Goal: Task Accomplishment & Management: Complete application form

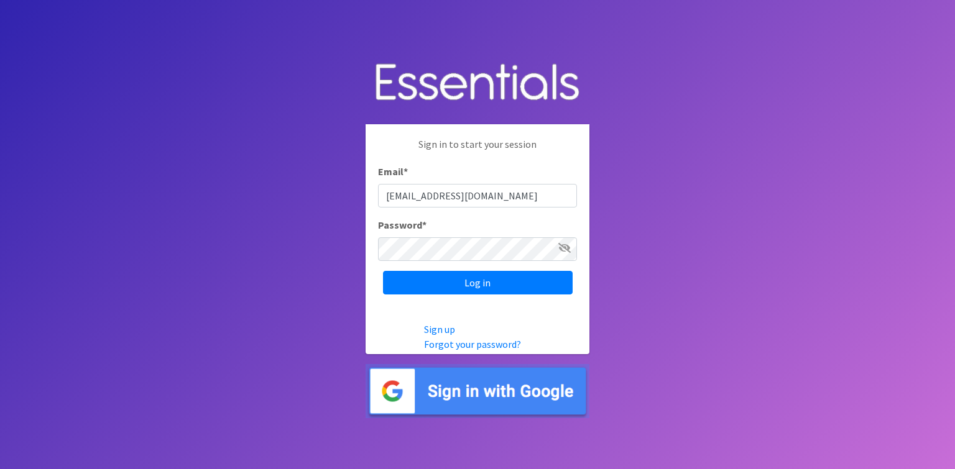
click at [564, 253] on icon at bounding box center [564, 248] width 12 height 10
click at [479, 291] on input "Log in" at bounding box center [478, 283] width 190 height 24
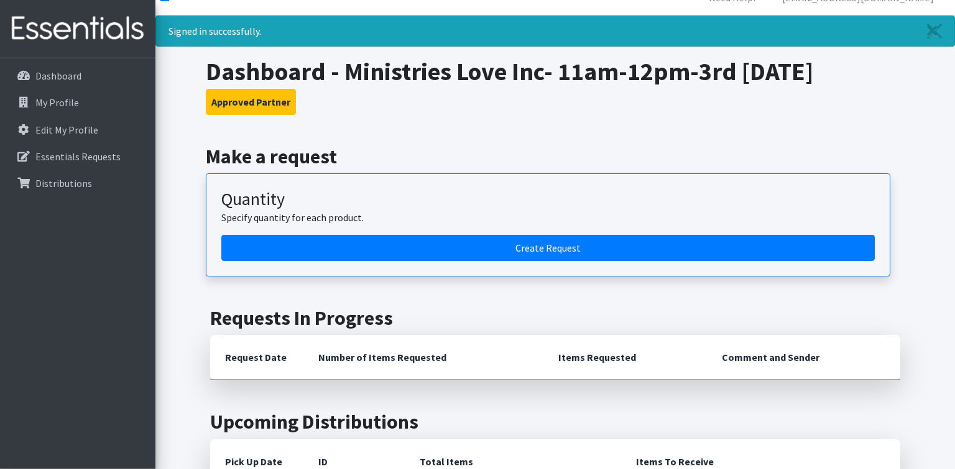
scroll to position [9, 0]
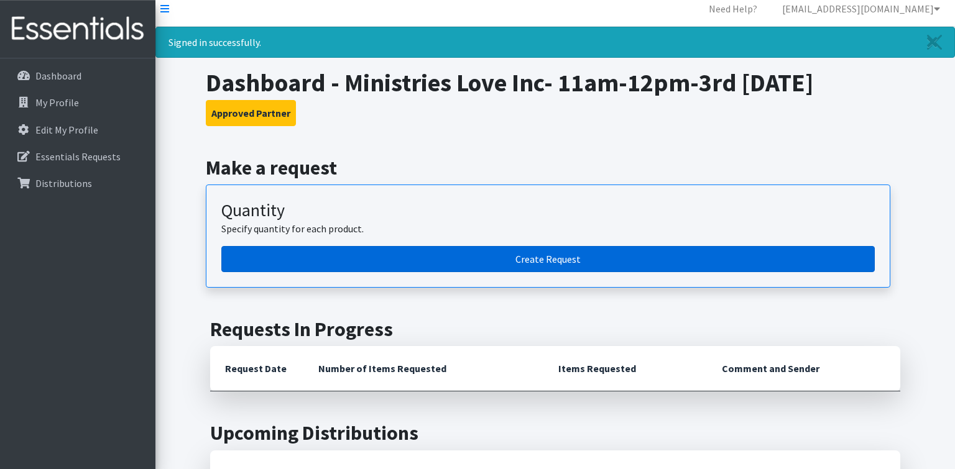
click at [527, 262] on link "Create Request" at bounding box center [547, 259] width 653 height 26
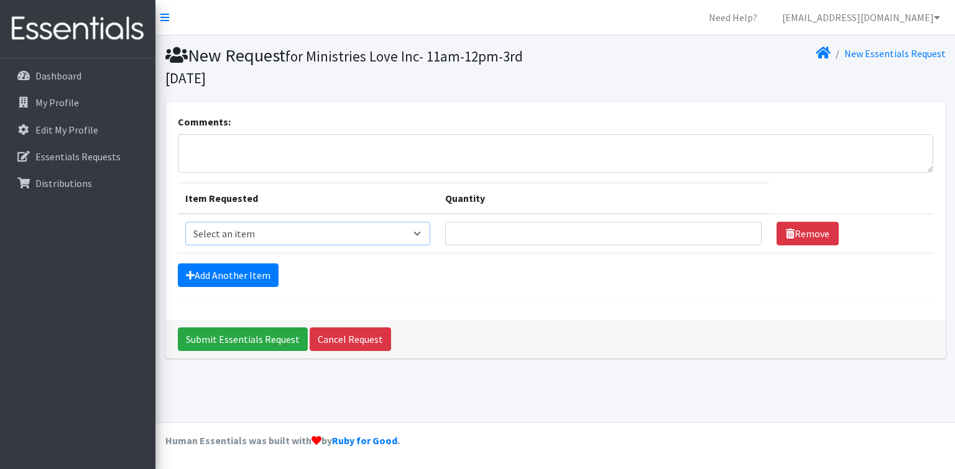
click at [185, 222] on select "Select an item Kids (Newborn) Kids (Size 1) Kids (Size 2) Kids (Size 3) Kids (S…" at bounding box center [307, 234] width 245 height 24
select select "3394"
click option "Kids (Size 4)" at bounding box center [0, 0] width 0 height 0
click at [737, 238] on input "1" at bounding box center [603, 234] width 316 height 24
click at [737, 229] on input "2" at bounding box center [603, 234] width 316 height 24
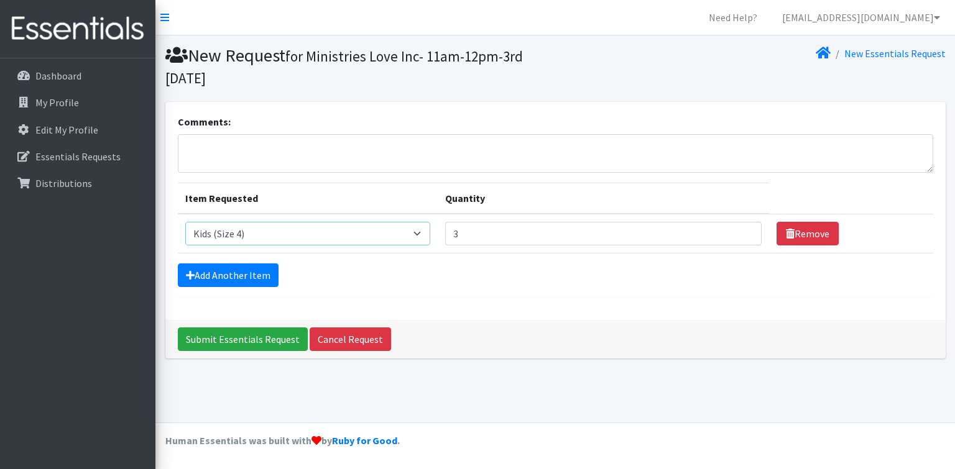
click at [737, 229] on input "3" at bounding box center [603, 234] width 316 height 24
click at [737, 229] on input "4" at bounding box center [603, 234] width 316 height 24
click at [737, 229] on input "5" at bounding box center [603, 234] width 316 height 24
type input "4"
click at [739, 235] on input "4" at bounding box center [603, 234] width 316 height 24
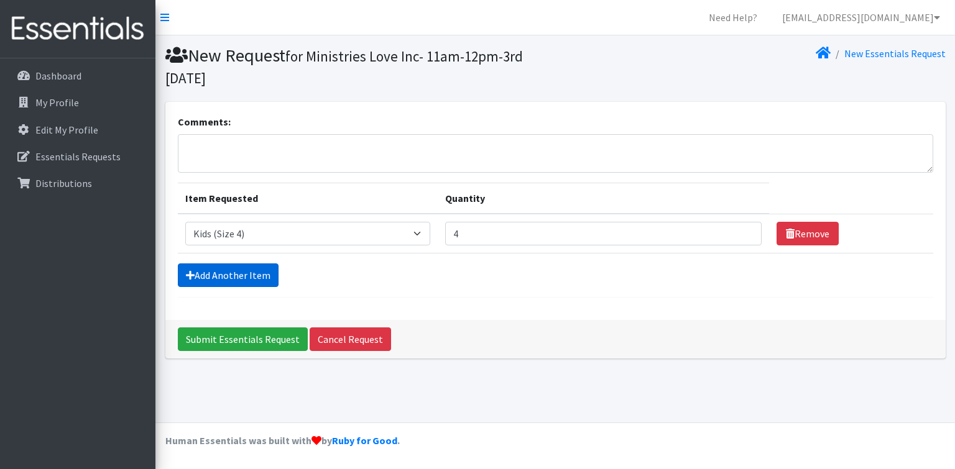
click at [225, 275] on link "Add Another Item" at bounding box center [228, 275] width 101 height 24
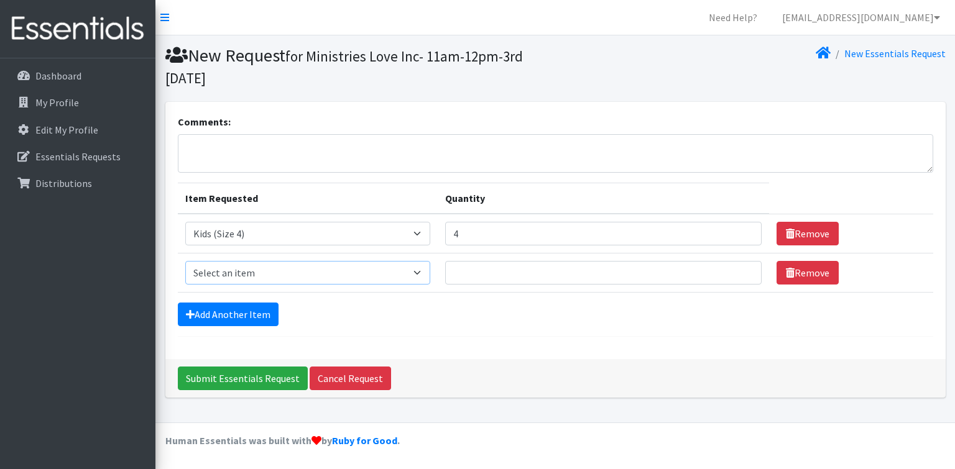
click at [185, 261] on select "Select an item Kids (Newborn) Kids (Size 1) Kids (Size 2) Kids (Size 3) Kids (S…" at bounding box center [307, 273] width 245 height 24
select select "3400"
click option "Kids (Newborn)" at bounding box center [0, 0] width 0 height 0
click at [682, 282] on input "Quantity" at bounding box center [603, 273] width 316 height 24
click at [739, 272] on input "1" at bounding box center [603, 273] width 316 height 24
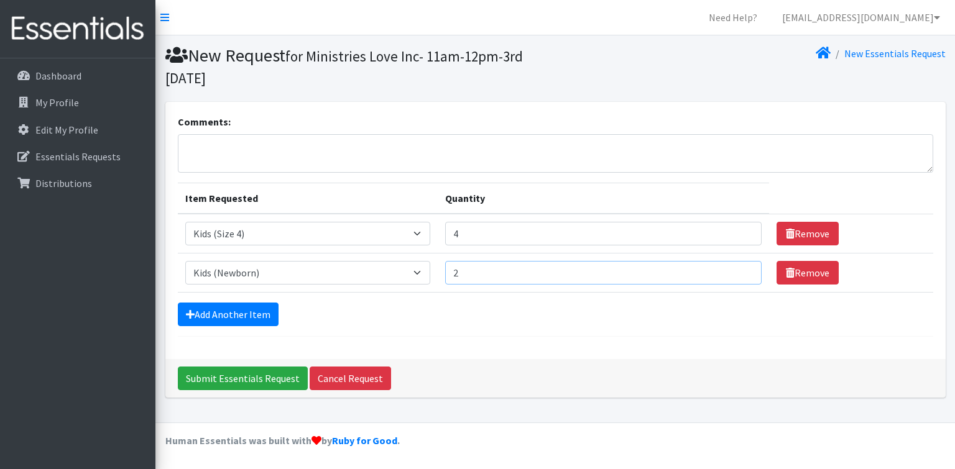
click at [739, 272] on input "2" at bounding box center [603, 273] width 316 height 24
click at [739, 272] on input "3" at bounding box center [603, 273] width 316 height 24
type input "4"
click at [739, 272] on input "4" at bounding box center [603, 273] width 316 height 24
click at [235, 315] on link "Add Another Item" at bounding box center [228, 315] width 101 height 24
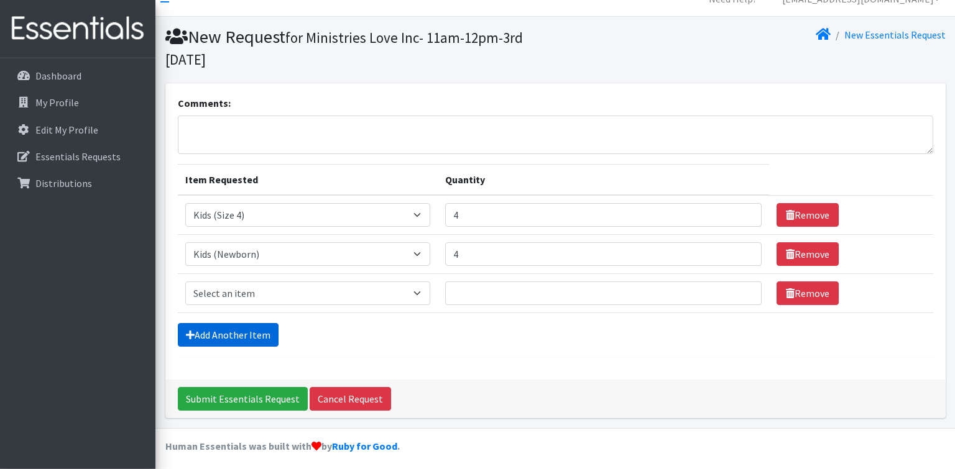
scroll to position [22, 0]
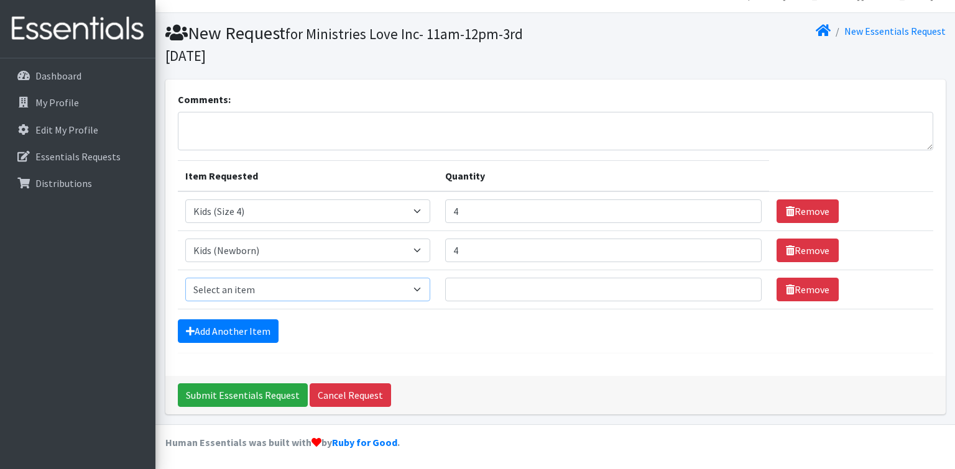
click at [185, 278] on select "Select an item Kids (Newborn) Kids (Size 1) Kids (Size 2) Kids (Size 3) Kids (S…" at bounding box center [307, 290] width 245 height 24
select select "3401"
click option "Kids (Size 1)" at bounding box center [0, 0] width 0 height 0
click at [740, 289] on input "1" at bounding box center [603, 290] width 316 height 24
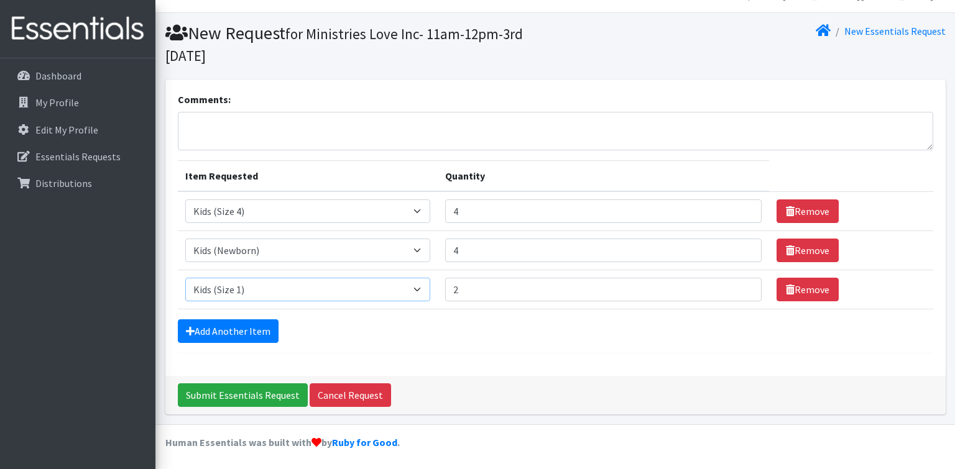
type input "2"
click at [740, 287] on input "2" at bounding box center [603, 290] width 316 height 24
click at [247, 333] on link "Add Another Item" at bounding box center [228, 331] width 101 height 24
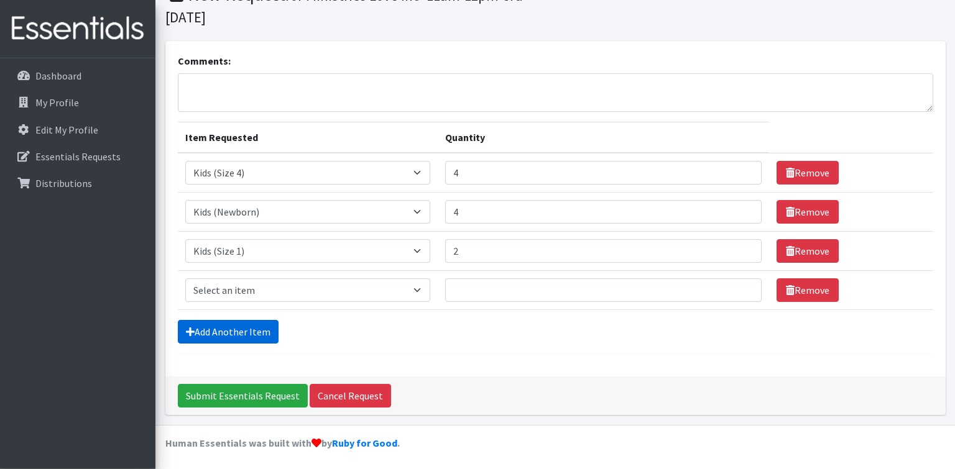
scroll to position [62, 0]
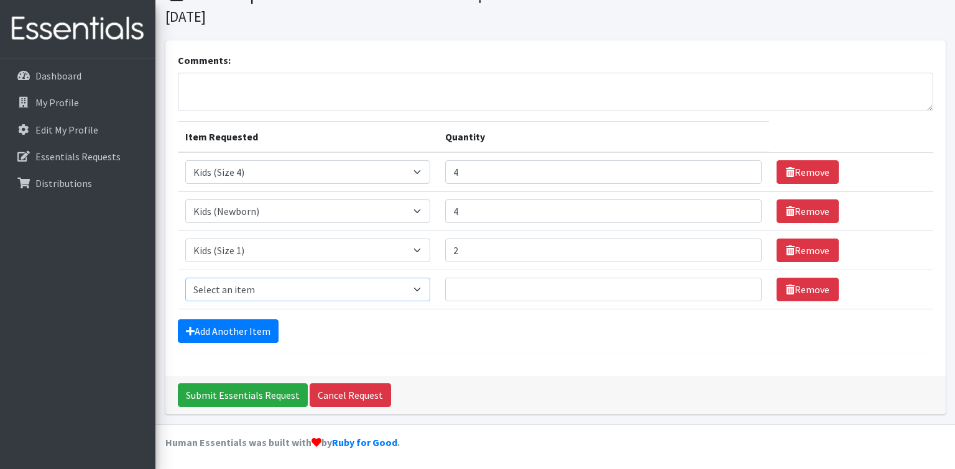
click at [185, 278] on select "Select an item Kids (Newborn) Kids (Size 1) Kids (Size 2) Kids (Size 3) Kids (S…" at bounding box center [307, 290] width 245 height 24
select select "3394"
click option "Kids (Size 4)" at bounding box center [0, 0] width 0 height 0
click at [739, 285] on input "1" at bounding box center [603, 290] width 316 height 24
click at [739, 285] on input "2" at bounding box center [603, 290] width 316 height 24
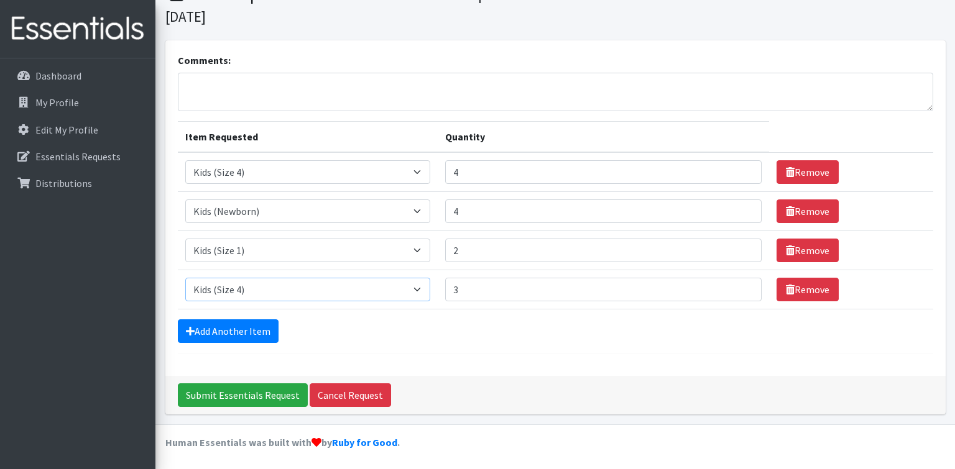
click at [739, 285] on input "3" at bounding box center [603, 290] width 316 height 24
type input "4"
click at [739, 285] on input "4" at bounding box center [603, 290] width 316 height 24
click at [222, 327] on link "Add Another Item" at bounding box center [228, 331] width 101 height 24
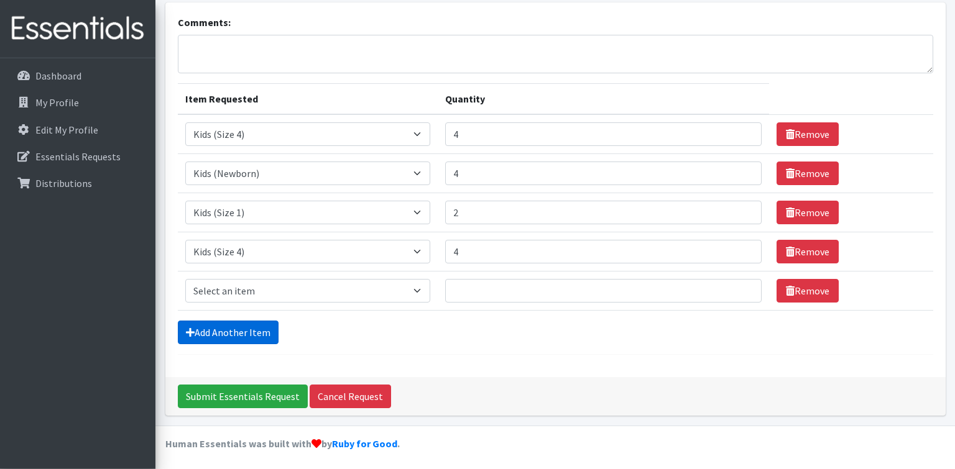
scroll to position [100, 0]
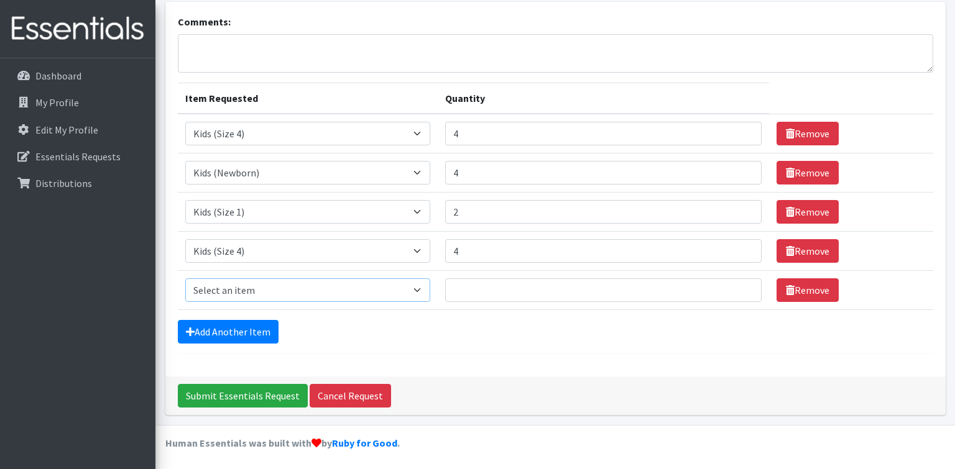
click at [185, 278] on select "Select an item Kids (Newborn) Kids (Size 1) Kids (Size 2) Kids (Size 3) Kids (S…" at bounding box center [307, 290] width 245 height 24
select select "3419"
click option "Kids (Size 6)" at bounding box center [0, 0] width 0 height 0
click at [735, 287] on input "1" at bounding box center [603, 290] width 316 height 24
click at [735, 287] on input "2" at bounding box center [603, 290] width 316 height 24
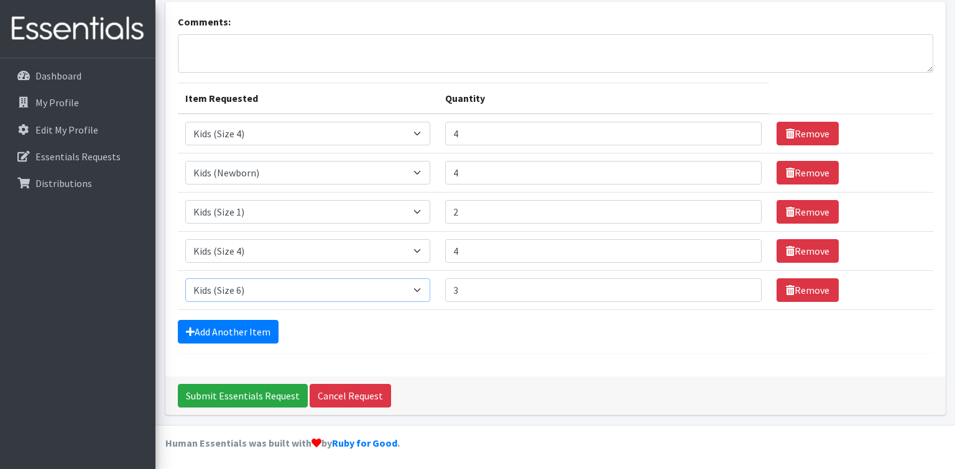
click at [735, 287] on input "3" at bounding box center [603, 290] width 316 height 24
click at [735, 287] on input "4" at bounding box center [603, 290] width 316 height 24
click at [735, 287] on input "5" at bounding box center [603, 290] width 316 height 24
type input "6"
click at [735, 287] on input "6" at bounding box center [603, 290] width 316 height 24
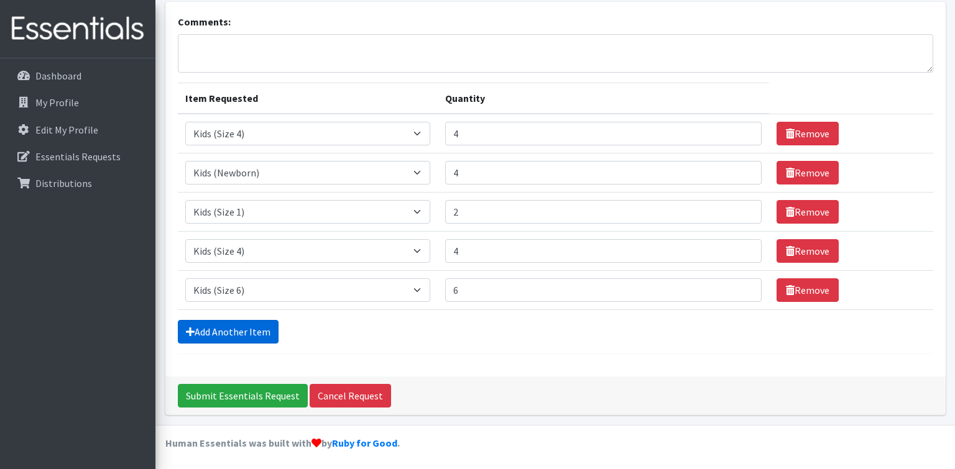
click at [255, 332] on link "Add Another Item" at bounding box center [228, 332] width 101 height 24
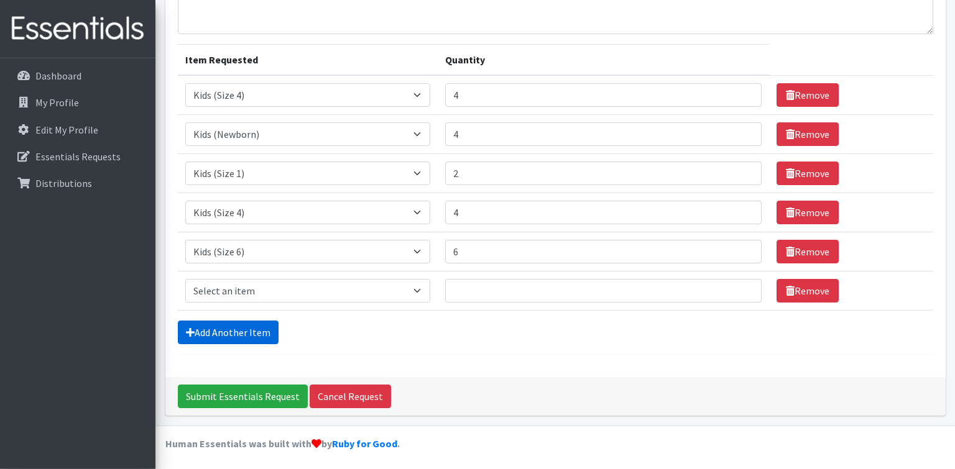
scroll to position [139, 0]
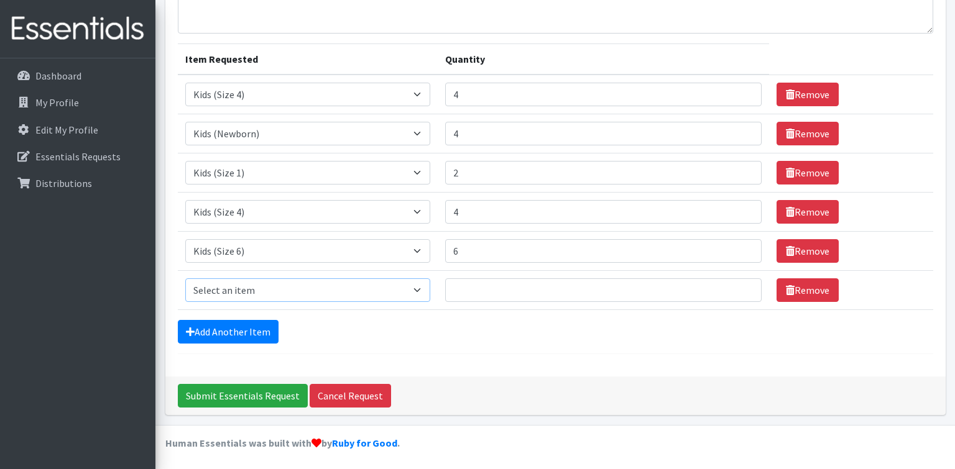
click at [185, 278] on select "Select an item Kids (Newborn) Kids (Size 1) Kids (Size 2) Kids (Size 3) Kids (S…" at bounding box center [307, 290] width 245 height 24
select select "3417"
click option "Kids Pull-Ups (3T-4T)" at bounding box center [0, 0] width 0 height 0
click at [739, 286] on input "1" at bounding box center [603, 290] width 316 height 24
type input "2"
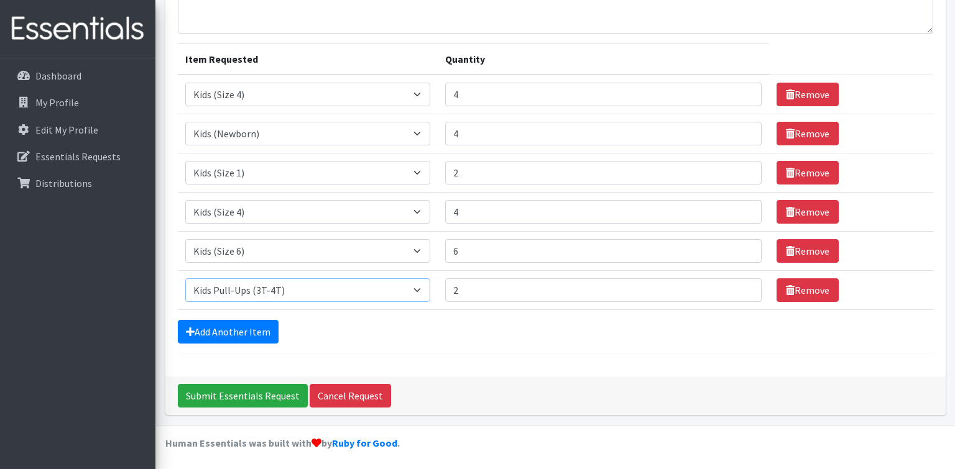
click at [739, 286] on input "2" at bounding box center [603, 290] width 316 height 24
click at [253, 326] on link "Add Another Item" at bounding box center [228, 332] width 101 height 24
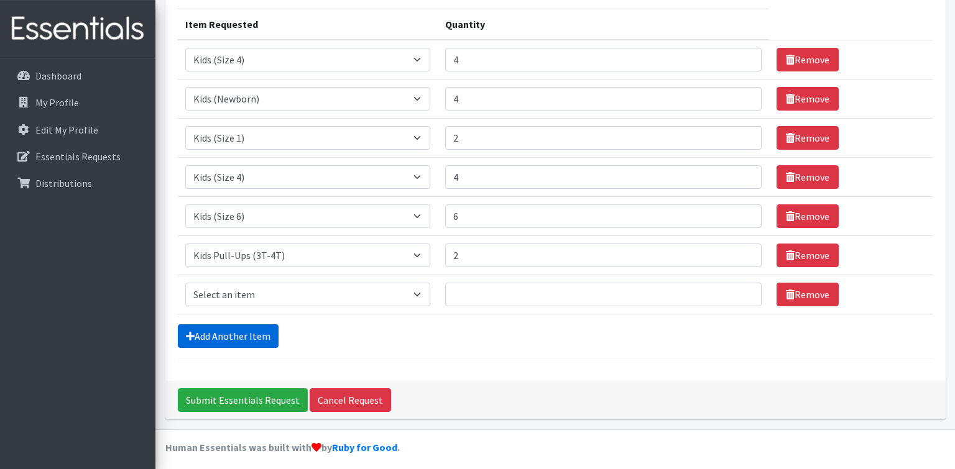
scroll to position [178, 0]
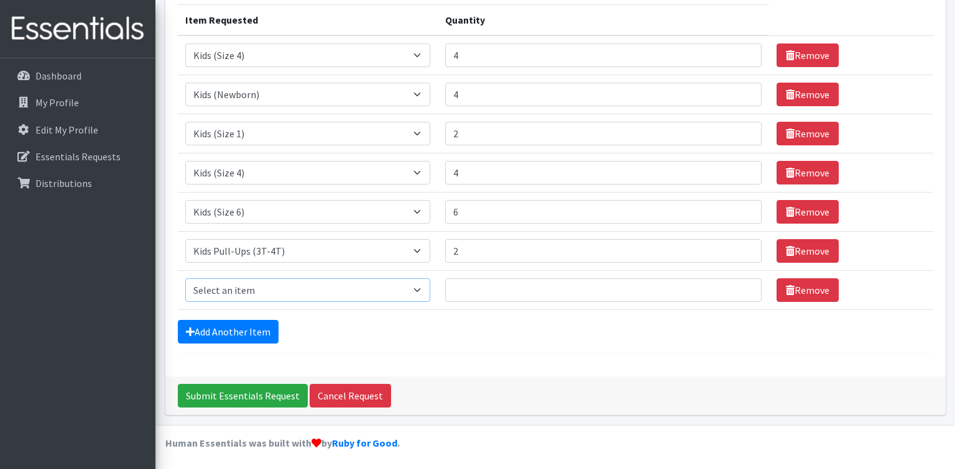
click at [185, 278] on select "Select an item Kids (Newborn) Kids (Size 1) Kids (Size 2) Kids (Size 3) Kids (S…" at bounding box center [307, 290] width 245 height 24
select select "3408"
click option "Kids Pull-Ups (4T-5T)" at bounding box center [0, 0] width 0 height 0
click at [740, 286] on input "1" at bounding box center [603, 290] width 316 height 24
click at [740, 286] on input "2" at bounding box center [603, 290] width 316 height 24
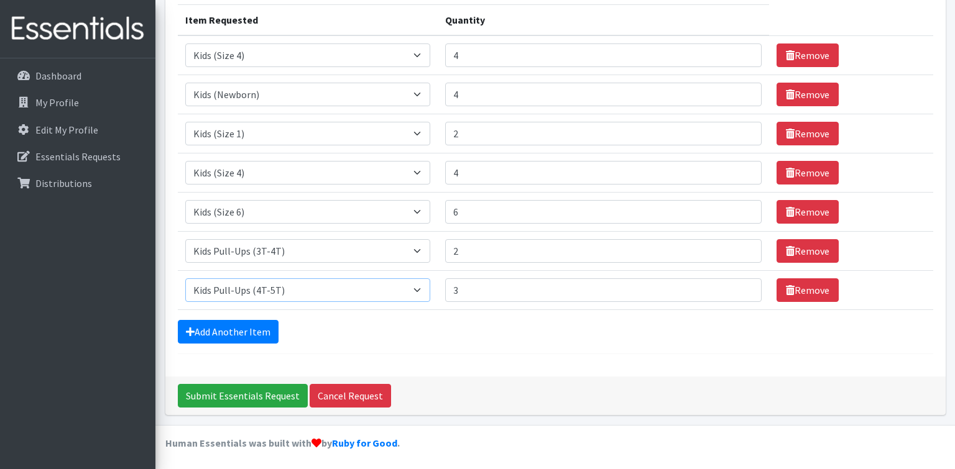
type input "3"
click at [740, 286] on input "3" at bounding box center [603, 290] width 316 height 24
click at [242, 330] on link "Add Another Item" at bounding box center [228, 332] width 101 height 24
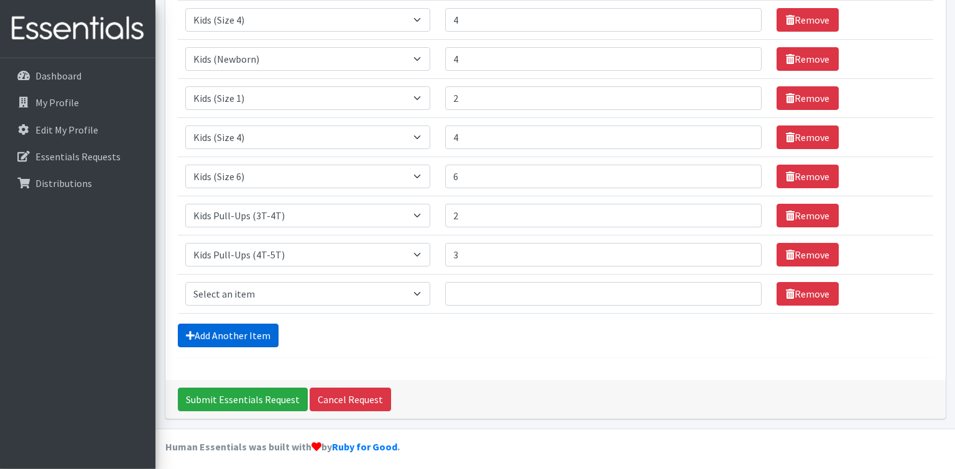
scroll to position [218, 0]
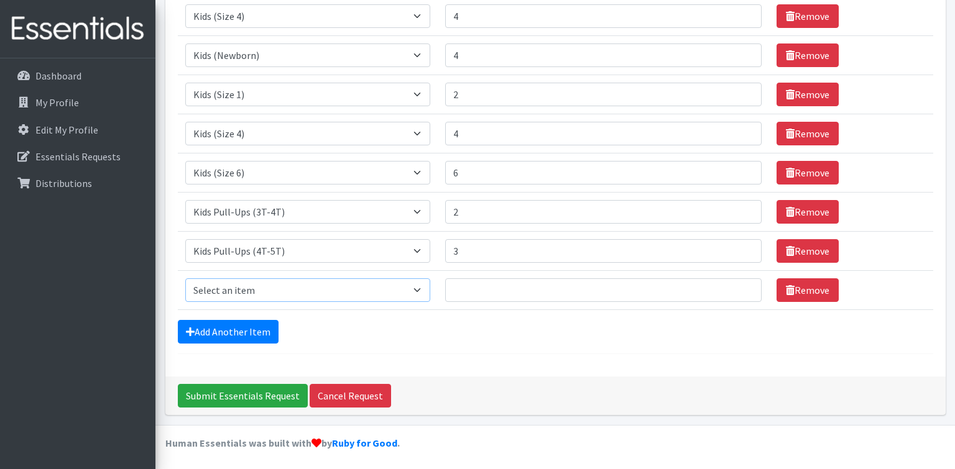
click at [185, 278] on select "Select an item Kids (Newborn) Kids (Size 1) Kids (Size 2) Kids (Size 3) Kids (S…" at bounding box center [307, 290] width 245 height 24
select select "3418"
click option "Wipes (Baby)" at bounding box center [0, 0] width 0 height 0
click at [514, 287] on input "Quantity" at bounding box center [603, 290] width 316 height 24
type input "8"
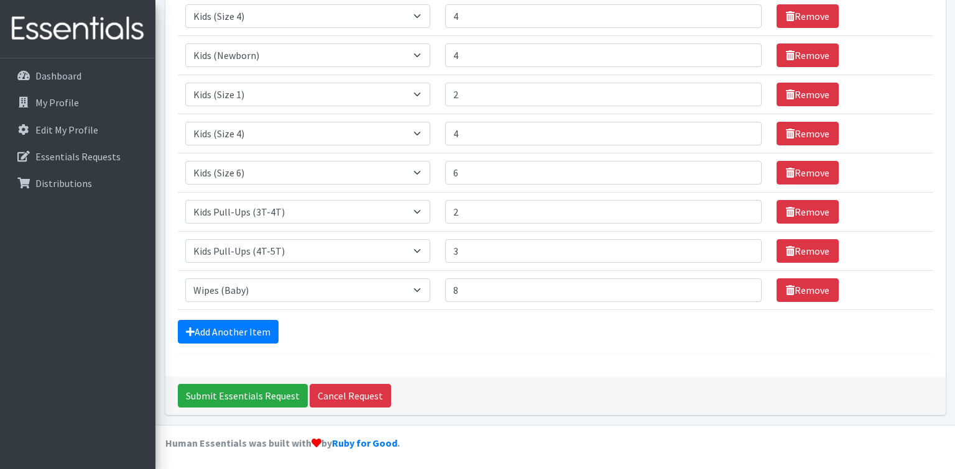
click at [613, 372] on div "Comments: Item Requested Quantity Item Requested Select an item Kids (Newborn) …" at bounding box center [555, 130] width 780 height 492
click at [227, 392] on input "Submit Essentials Request" at bounding box center [243, 396] width 130 height 24
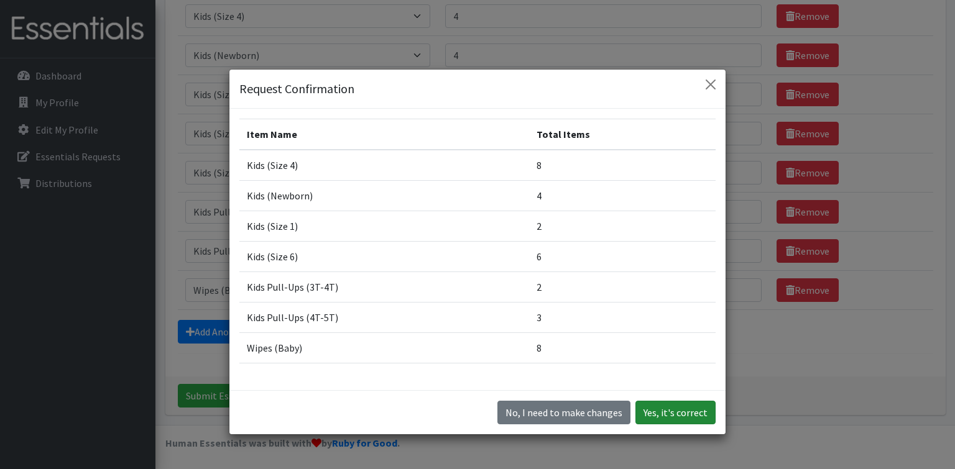
click at [667, 413] on button "Yes, it's correct" at bounding box center [675, 413] width 80 height 24
